Goal: Transaction & Acquisition: Purchase product/service

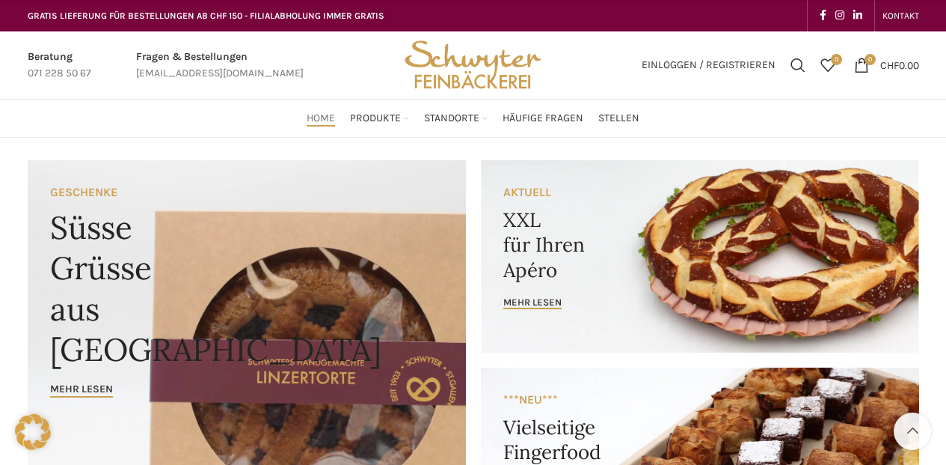
scroll to position [920, 0]
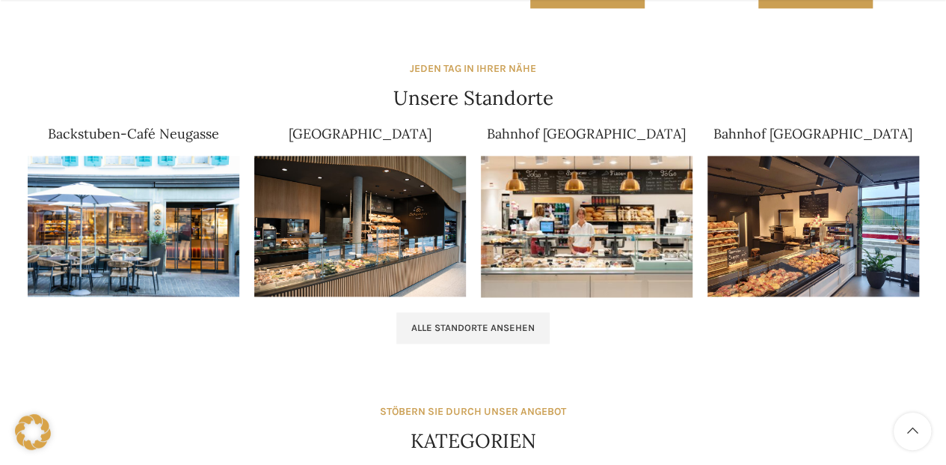
click at [563, 313] on div "Alle Standorte ansehen" at bounding box center [474, 327] width 892 height 31
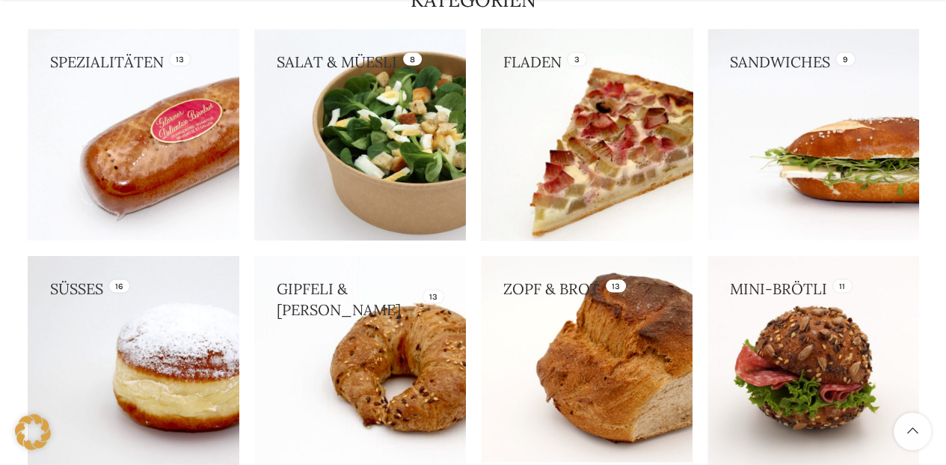
scroll to position [1362, 0]
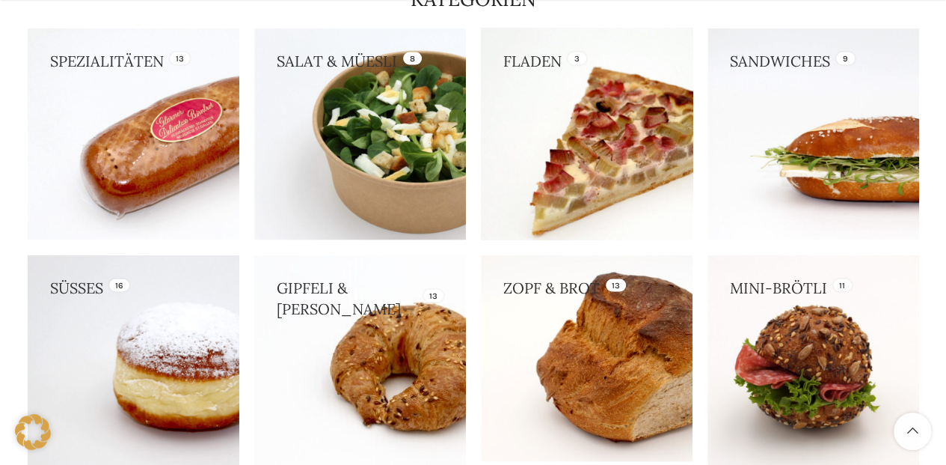
click at [563, 302] on link at bounding box center [587, 357] width 212 height 206
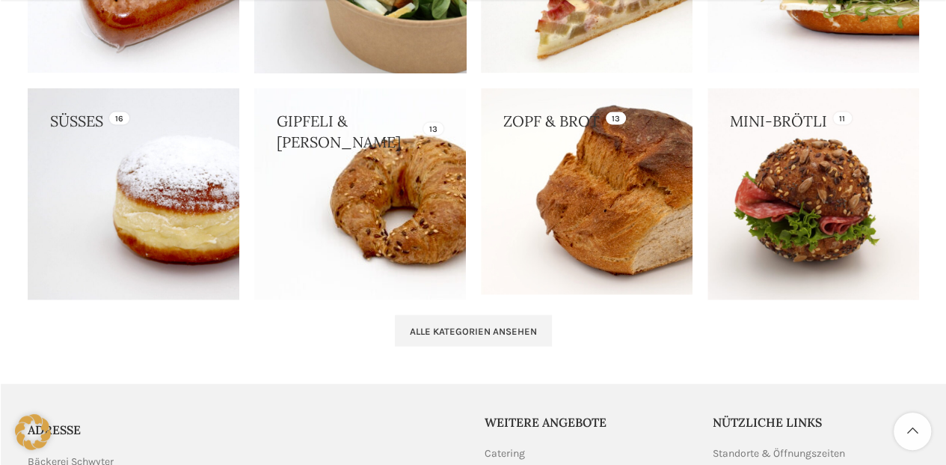
scroll to position [1529, 0]
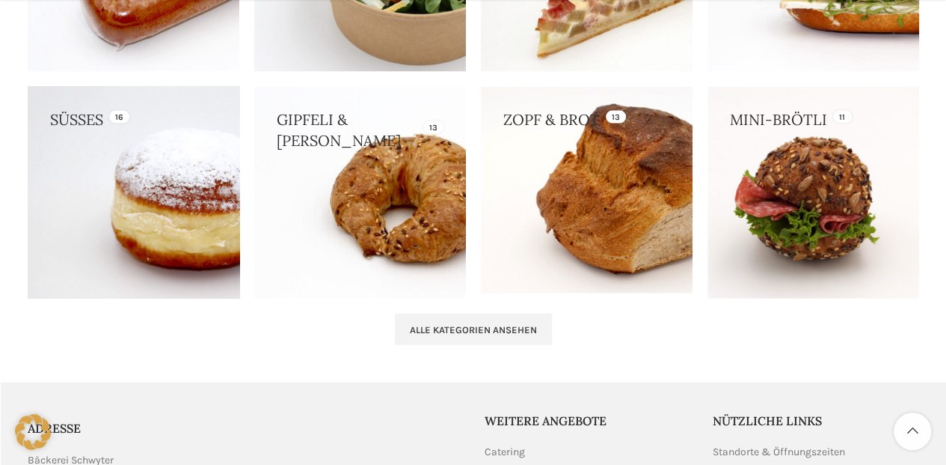
click at [195, 165] on link at bounding box center [134, 193] width 212 height 212
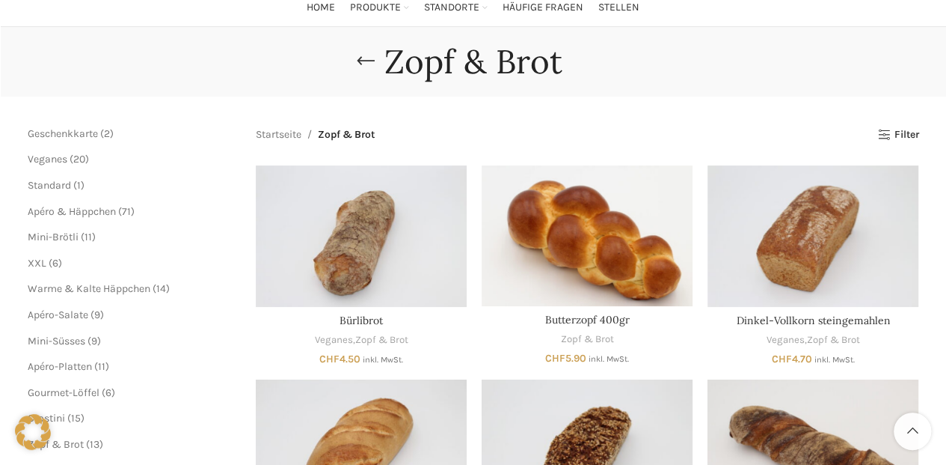
scroll to position [117, 0]
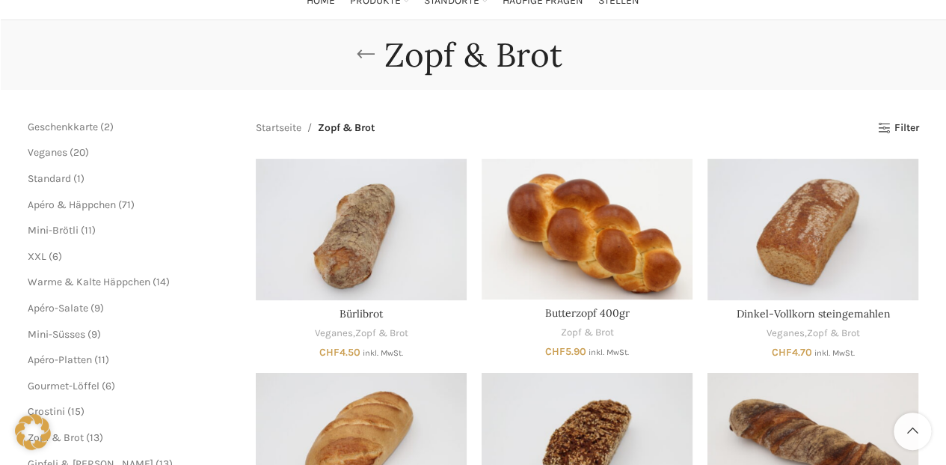
click at [361, 49] on link "Go back" at bounding box center [365, 55] width 37 height 30
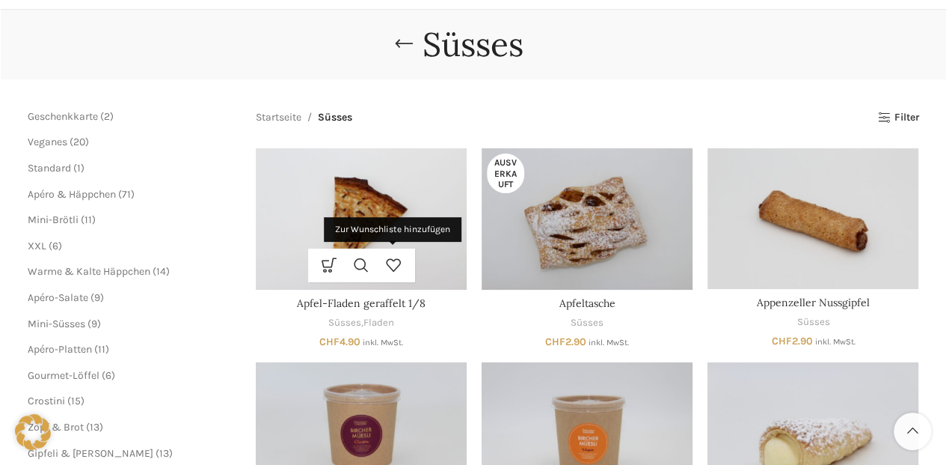
scroll to position [127, 0]
